Goal: Information Seeking & Learning: Find specific fact

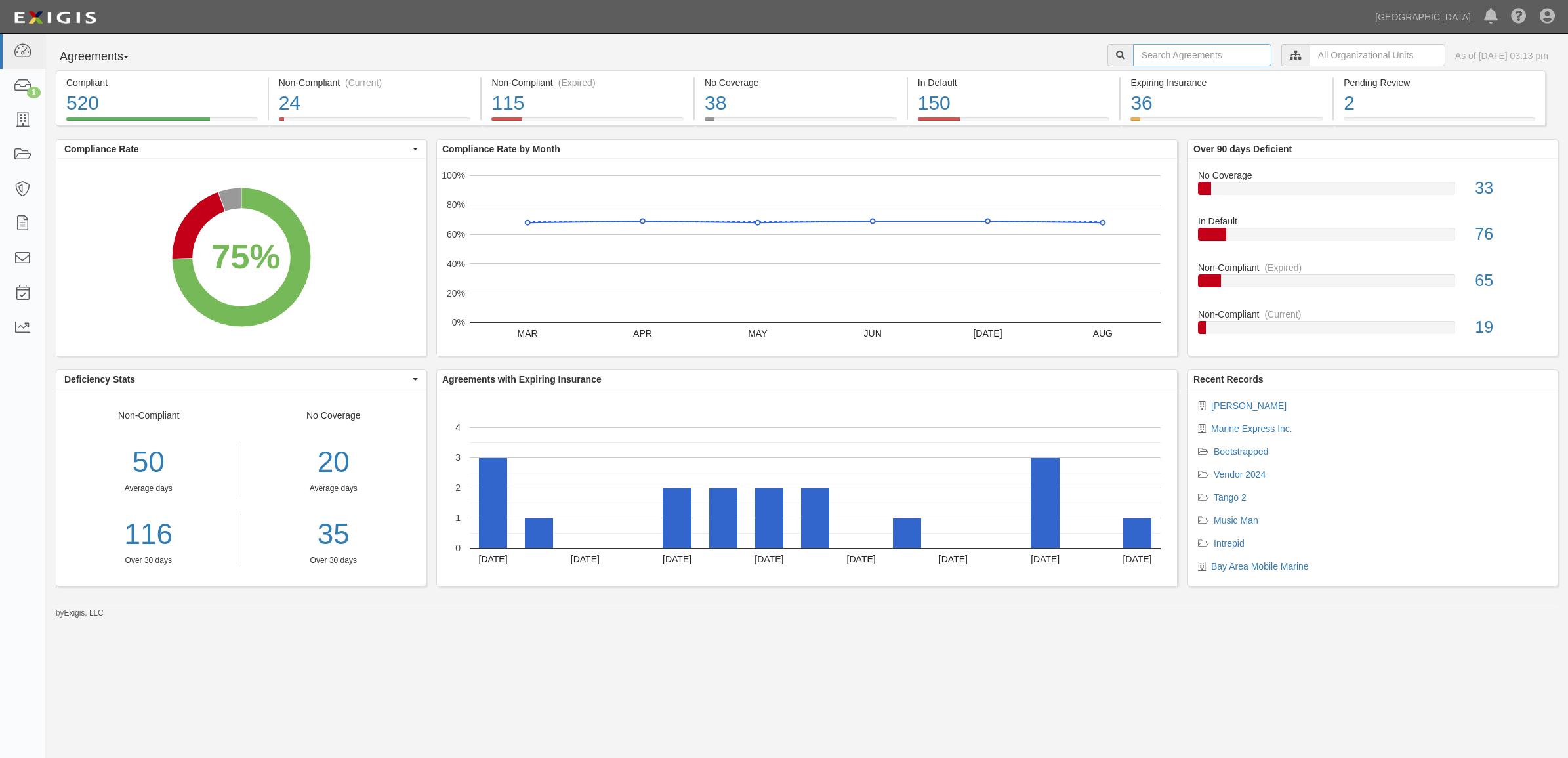
click at [1193, 59] on input "text" at bounding box center [1202, 55] width 138 height 22
paste input "[PERSON_NAME]"
type input "[PERSON_NAME]"
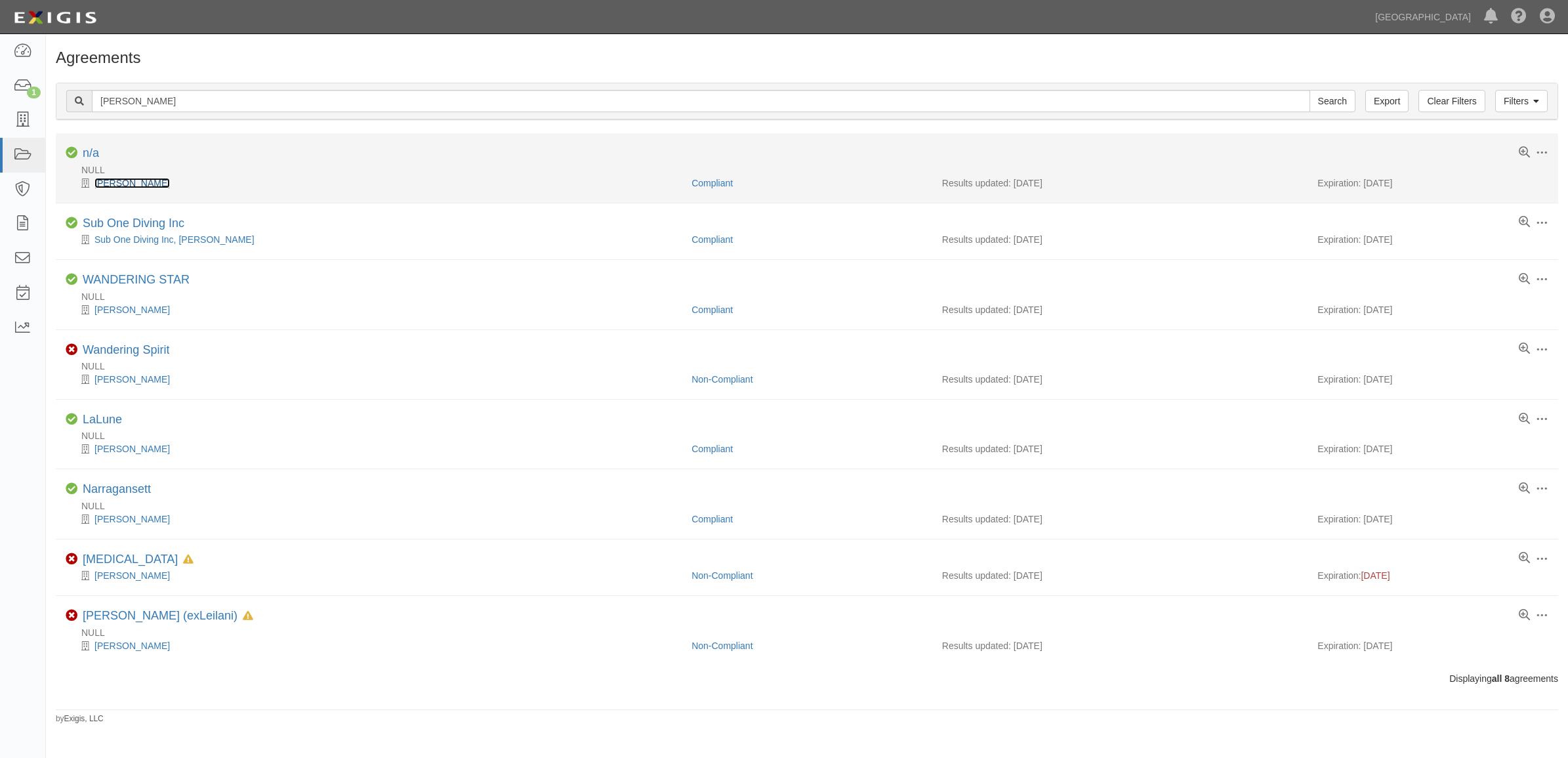
click at [137, 182] on link "Daniel Devine" at bounding box center [132, 183] width 76 height 10
